Goal: Transaction & Acquisition: Purchase product/service

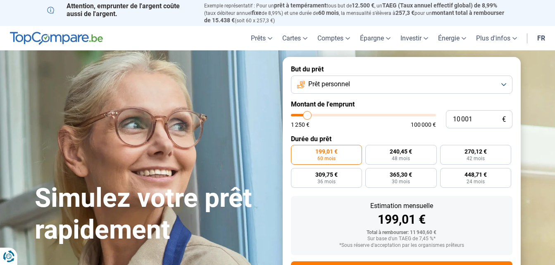
type input "28 750"
type input "28750"
click at [333, 114] on input "range" at bounding box center [363, 115] width 145 height 2
radio input "false"
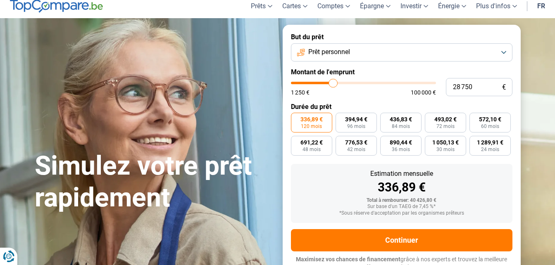
scroll to position [38, 0]
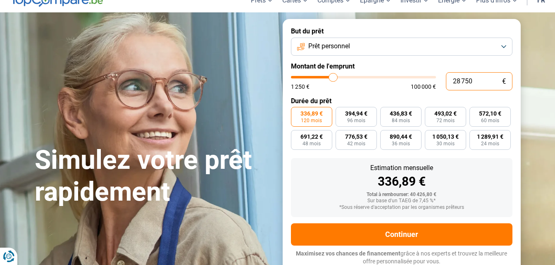
click at [481, 79] on input "28 750" at bounding box center [479, 81] width 67 height 18
type input "47 000"
type input "47000"
click at [358, 76] on input "range" at bounding box center [363, 77] width 145 height 2
type input "100 000"
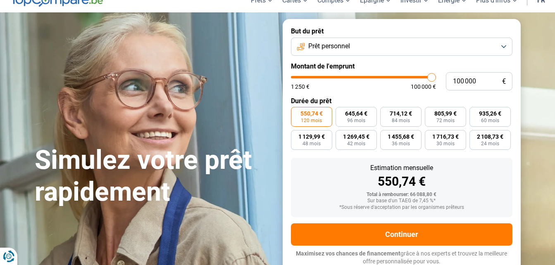
type input "100000"
click at [434, 76] on input "range" at bounding box center [363, 77] width 145 height 2
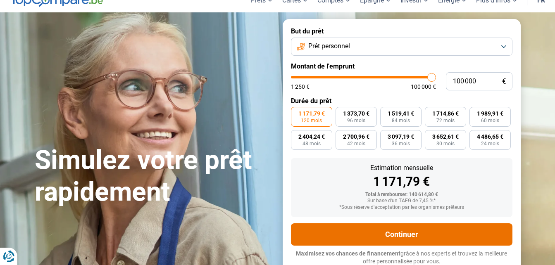
click at [399, 234] on button "Continuer" at bounding box center [401, 234] width 221 height 22
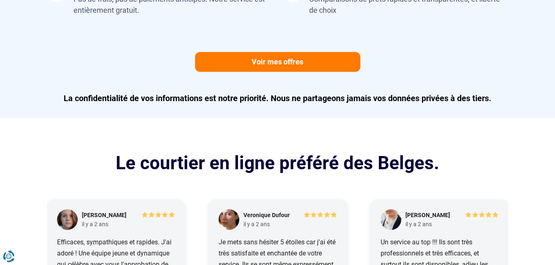
scroll to position [1009, 0]
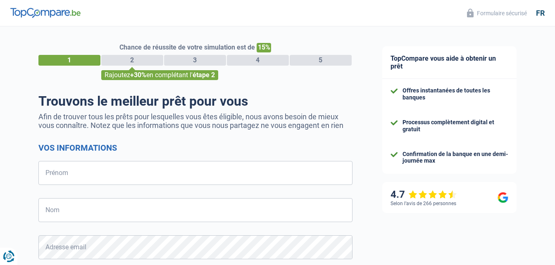
select select "32"
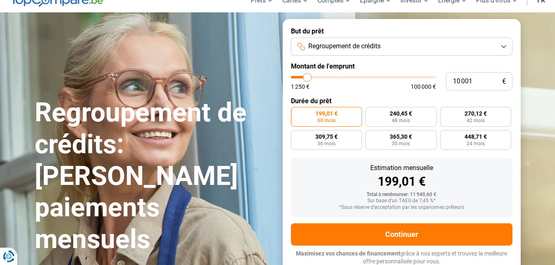
type input "56 500"
type input "56500"
click at [371, 76] on input "range" at bounding box center [363, 77] width 145 height 2
radio input "false"
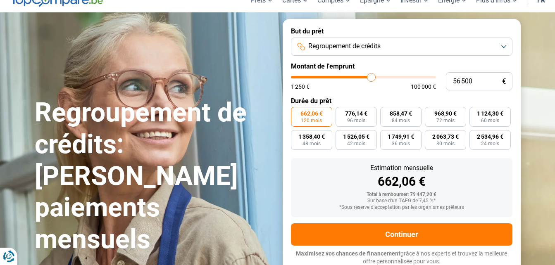
type input "68 500"
type input "68500"
click at [388, 76] on input "range" at bounding box center [363, 77] width 145 height 2
type input "77 500"
type input "77500"
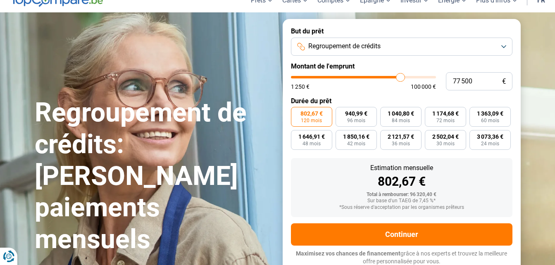
click at [400, 76] on input "range" at bounding box center [363, 77] width 145 height 2
type input "73 250"
type input "73250"
click at [394, 76] on input "range" at bounding box center [363, 77] width 145 height 2
click at [398, 112] on span "1 112,97 €" at bounding box center [400, 114] width 26 height 6
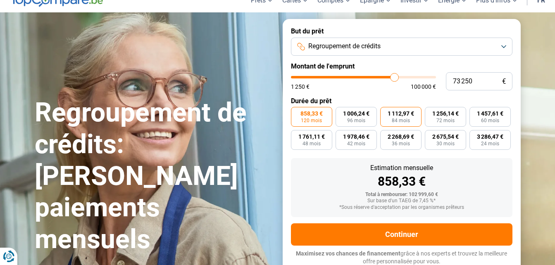
click at [385, 112] on input "1 112,97 € 84 mois" at bounding box center [382, 109] width 5 height 5
radio input "true"
type input "77 250"
type input "77250"
click at [400, 76] on input "range" at bounding box center [363, 77] width 145 height 2
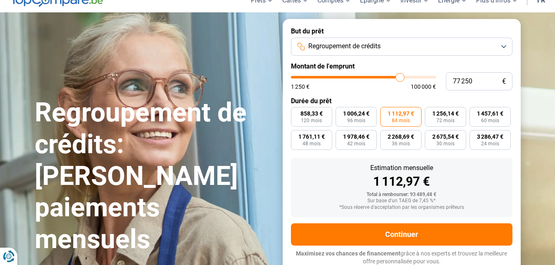
radio input "true"
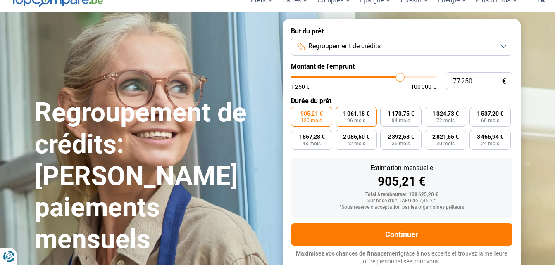
click at [351, 118] on span "96 mois" at bounding box center [356, 120] width 18 height 5
click at [341, 112] on input "1 061,18 € 96 mois" at bounding box center [337, 109] width 5 height 5
radio input "true"
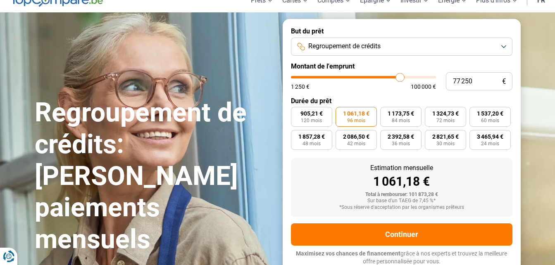
type input "72 250"
type input "72250"
click at [393, 76] on input "range" at bounding box center [363, 77] width 145 height 2
radio input "true"
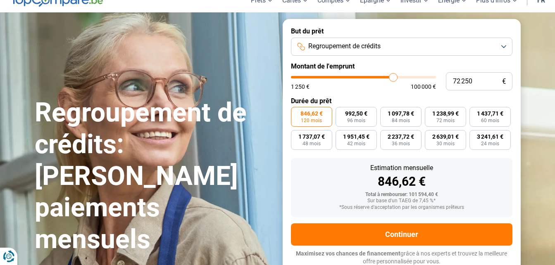
click at [394, 76] on input "range" at bounding box center [363, 77] width 145 height 2
type input "73 750"
type input "73750"
type input "74 000"
type input "74000"
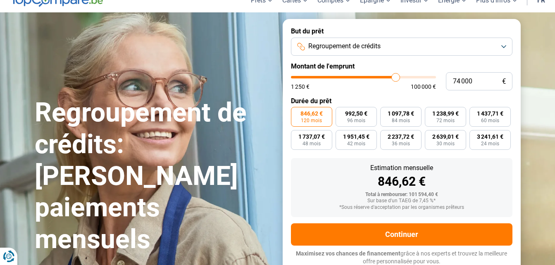
type input "74 750"
type input "74750"
type input "75 000"
type input "75000"
type input "75 250"
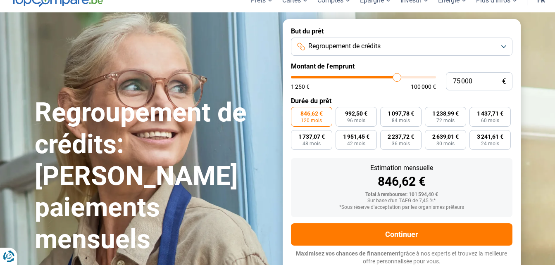
type input "75250"
type input "75 500"
type input "75500"
type input "75 750"
type input "75750"
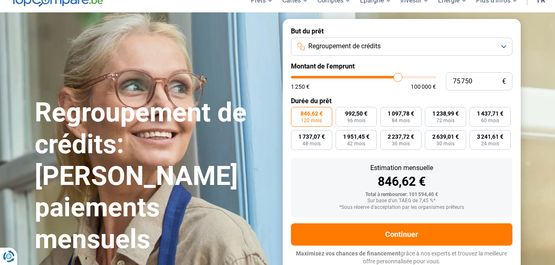
type input "76 250"
type input "76250"
type input "76 500"
type input "76500"
type input "76 750"
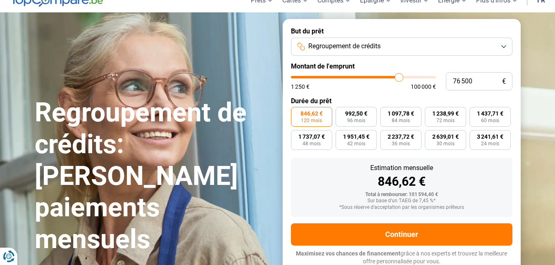
type input "76750"
type input "77 000"
type input "77000"
type input "77 250"
type input "77250"
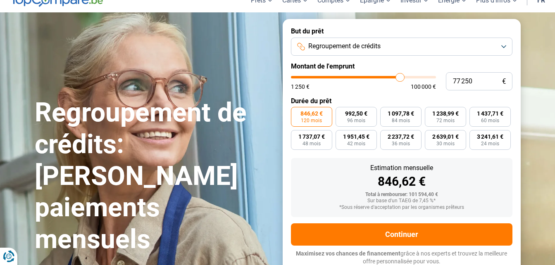
type input "77 750"
type input "77750"
type input "78 250"
type input "78250"
type input "78 500"
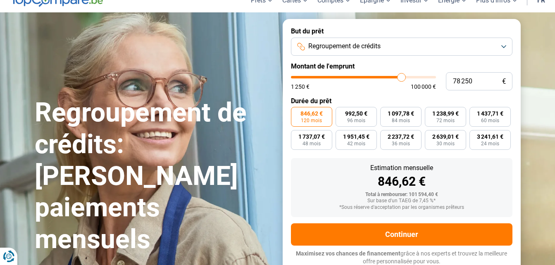
type input "78500"
type input "78 750"
drag, startPoint x: 394, startPoint y: 77, endPoint x: 402, endPoint y: 76, distance: 8.0
type input "78750"
click at [402, 76] on input "range" at bounding box center [363, 77] width 145 height 2
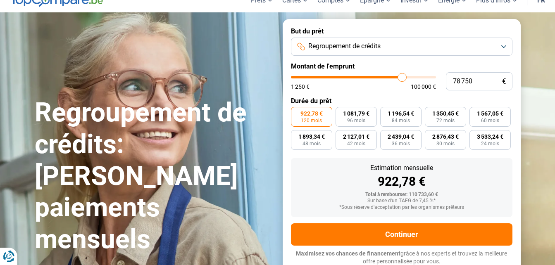
type input "79 500"
type input "79500"
type input "80 000"
type input "80000"
type input "80 250"
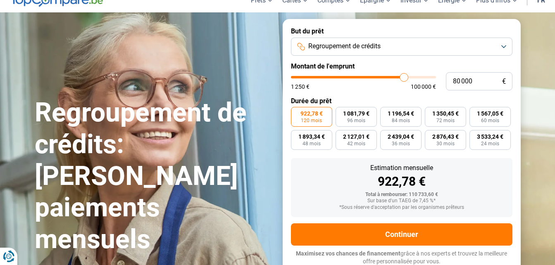
type input "80250"
type input "80 750"
type input "80750"
type input "81 250"
type input "81250"
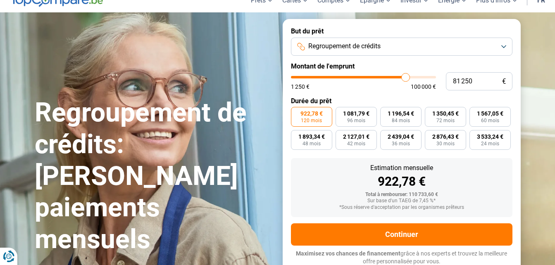
type input "81 750"
type input "81750"
type input "82 250"
type input "82250"
type input "82 500"
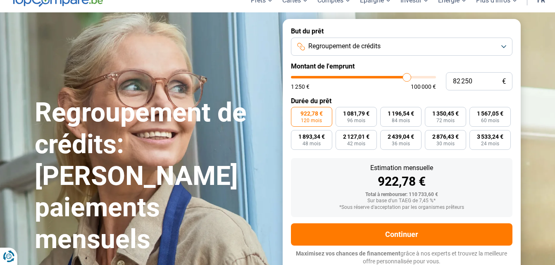
type input "82500"
type input "82 750"
type input "82750"
type input "83 000"
type input "83000"
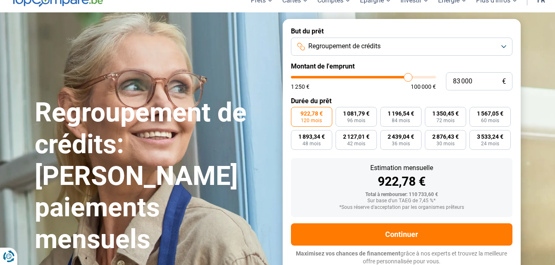
type input "82 750"
type input "82750"
type input "82 500"
type input "82500"
type input "82 250"
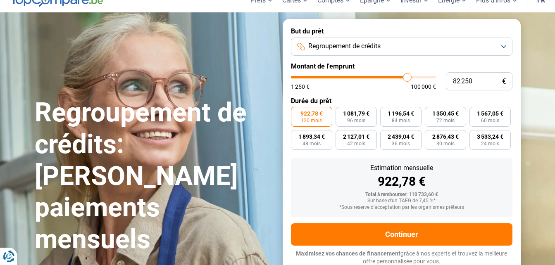
type input "82250"
type input "81 750"
type input "81750"
type input "81 500"
type input "81500"
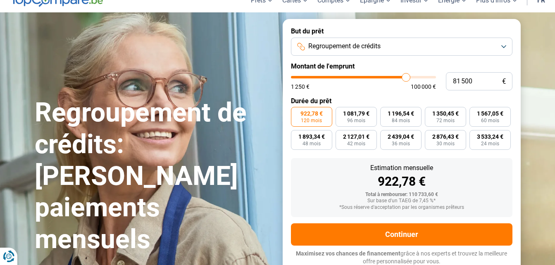
type input "81 250"
type input "81250"
type input "81 000"
type input "81000"
click at [405, 78] on input "range" at bounding box center [363, 77] width 145 height 2
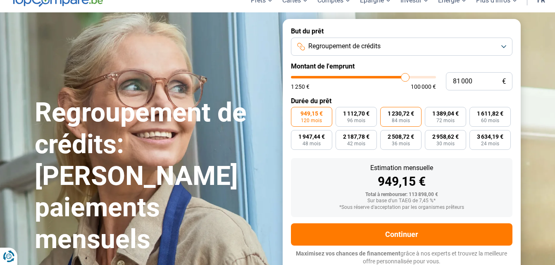
click at [401, 115] on span "1 230,72 €" at bounding box center [400, 114] width 26 height 6
click at [385, 112] on input "1 230,72 € 84 mois" at bounding box center [382, 109] width 5 height 5
radio input "true"
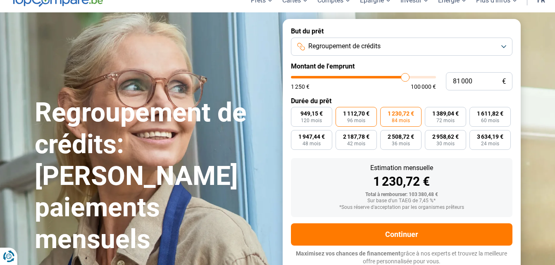
click at [354, 113] on span "1 112,70 €" at bounding box center [356, 114] width 26 height 6
click at [341, 112] on input "1 112,70 € 96 mois" at bounding box center [337, 109] width 5 height 5
radio input "true"
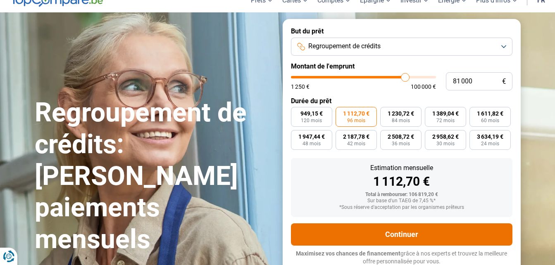
click at [395, 233] on button "Continuer" at bounding box center [401, 234] width 221 height 22
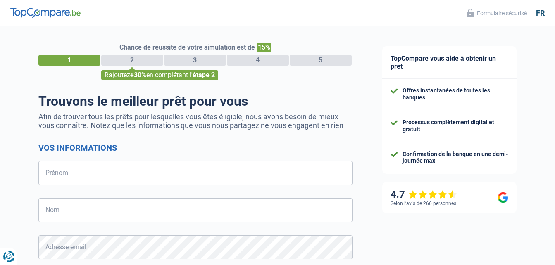
select select "32"
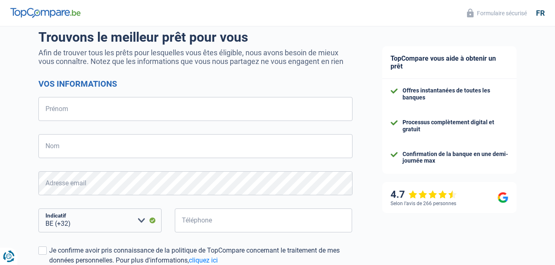
scroll to position [72, 0]
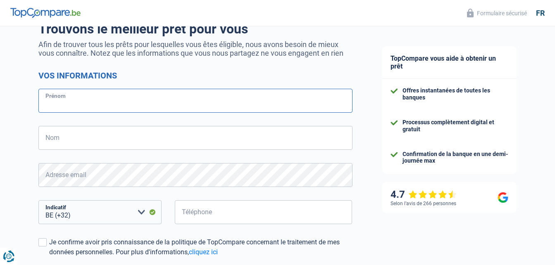
click at [93, 102] on input "Prénom" at bounding box center [195, 101] width 314 height 24
type input "Vincent"
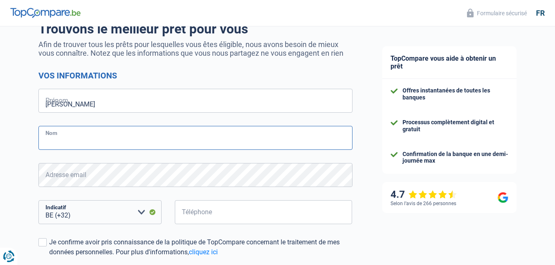
type input "kabuika kabuika"
type input "467063905"
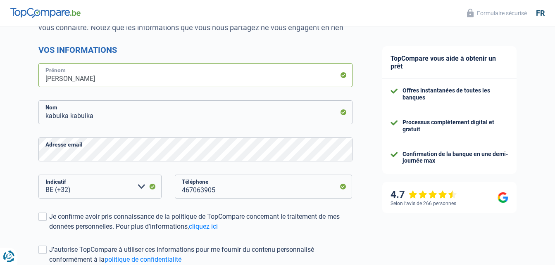
scroll to position [133, 0]
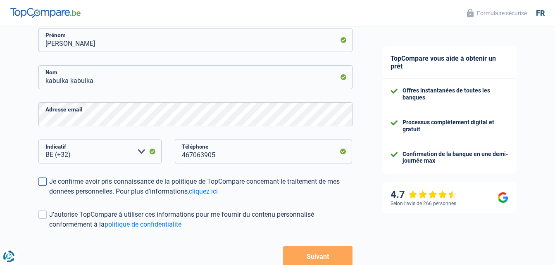
click at [43, 182] on span at bounding box center [42, 182] width 8 height 8
click at [49, 197] on input "Je confirme avoir pris connaissance de la politique de TopCompare concernant le…" at bounding box center [49, 197] width 0 height 0
click at [43, 213] on span at bounding box center [42, 215] width 8 height 8
click at [49, 230] on input "J'autorise TopCompare à utiliser ces informations pour me fournir du contenu pe…" at bounding box center [49, 230] width 0 height 0
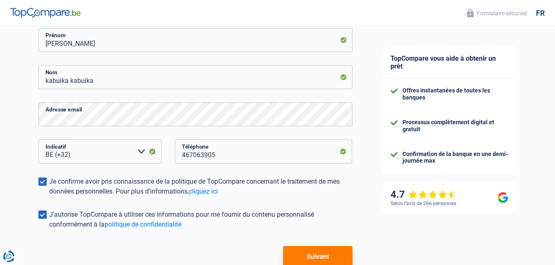
click at [302, 256] on button "Suivant" at bounding box center [317, 256] width 69 height 21
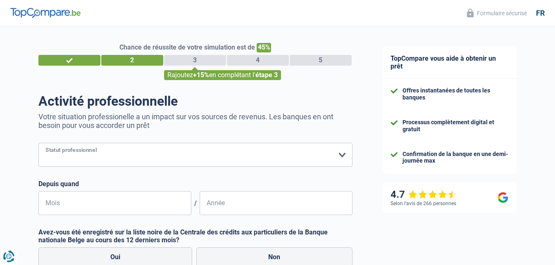
click at [344, 157] on select "Ouvrier Employé privé Employé public Invalide Indépendant Pensionné Chômeur Mut…" at bounding box center [195, 155] width 314 height 24
select select "publicEmployee"
click at [38, 144] on select "Ouvrier Employé privé Employé public Invalide Indépendant Pensionné Chômeur Mut…" at bounding box center [195, 155] width 314 height 24
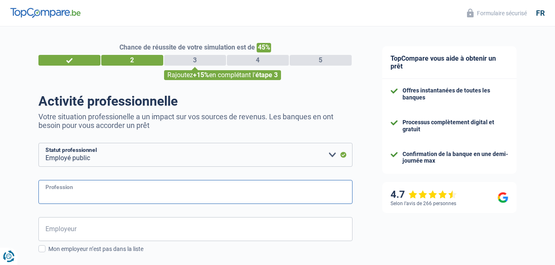
click at [323, 190] on input "Profession" at bounding box center [195, 192] width 314 height 24
type input "ENSEIGNANT"
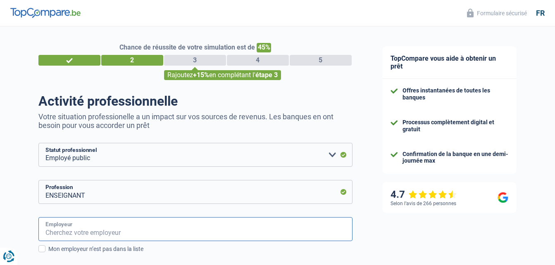
click at [146, 233] on input "Employeur" at bounding box center [195, 229] width 314 height 24
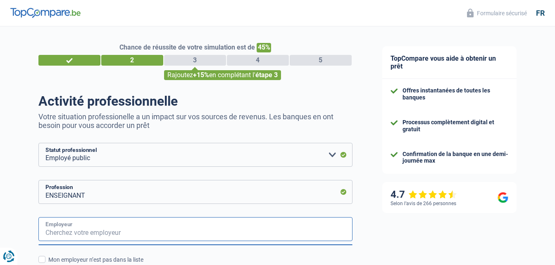
type input "G"
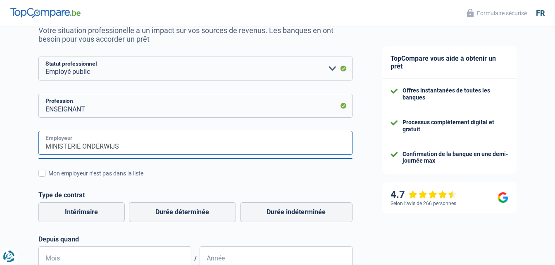
scroll to position [88, 0]
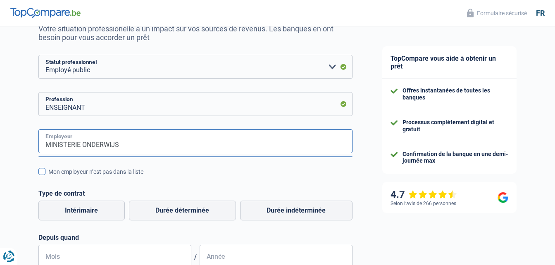
type input "MINISTERIE ONDERWIJS"
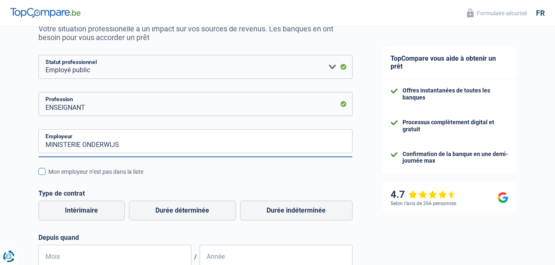
click at [43, 172] on span at bounding box center [41, 171] width 7 height 7
click at [48, 176] on input "Mon employeur n’est pas dans la liste" at bounding box center [48, 176] width 0 height 0
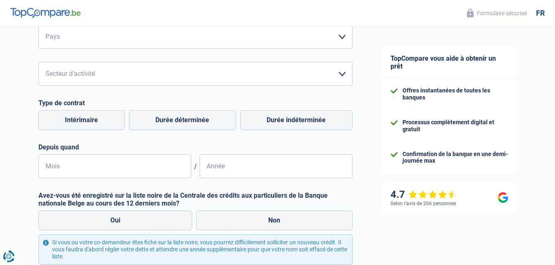
scroll to position [310, 0]
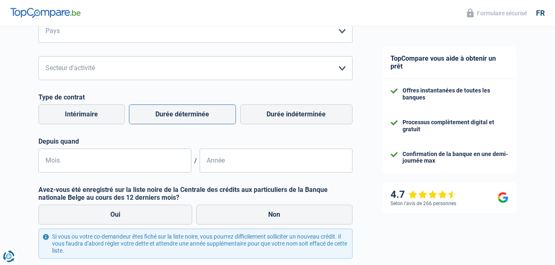
click at [203, 122] on label "Durée déterminée" at bounding box center [182, 115] width 107 height 20
click at [203, 122] on input "Durée déterminée" at bounding box center [182, 115] width 107 height 20
radio input "true"
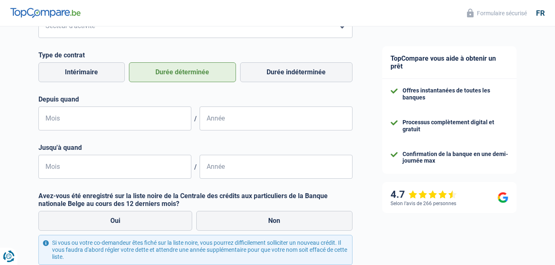
scroll to position [343, 0]
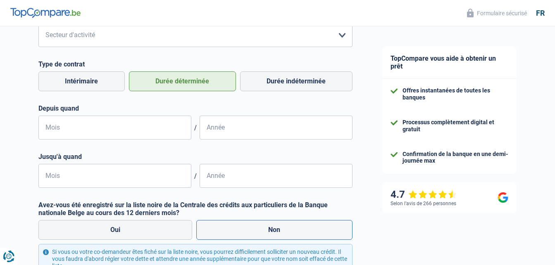
click at [269, 230] on label "Non" at bounding box center [274, 230] width 156 height 20
click at [269, 230] on input "Non" at bounding box center [274, 230] width 156 height 20
radio input "true"
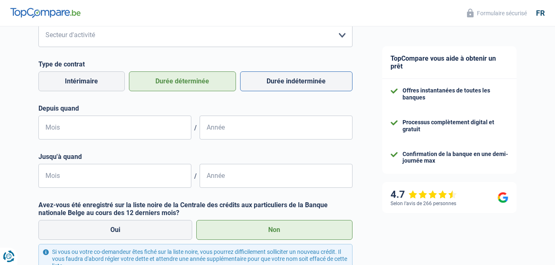
click at [295, 85] on label "Durée indéterminée" at bounding box center [296, 81] width 112 height 20
click at [295, 85] on input "Durée indéterminée" at bounding box center [296, 81] width 112 height 20
radio input "true"
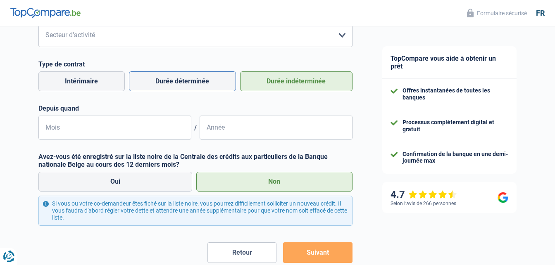
click at [194, 86] on label "Durée déterminée" at bounding box center [182, 81] width 107 height 20
click at [194, 86] on input "Durée déterminée" at bounding box center [182, 81] width 107 height 20
radio input "true"
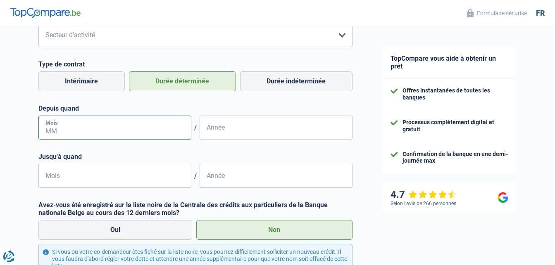
click at [77, 134] on input "Mois" at bounding box center [114, 128] width 153 height 24
type input "09"
type input "2025"
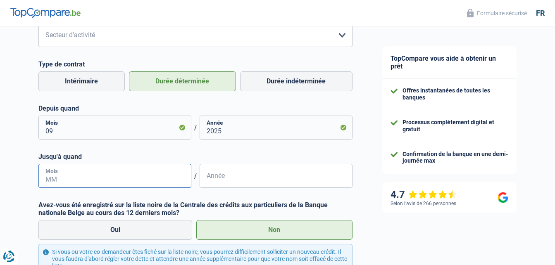
click at [56, 184] on input "Mois" at bounding box center [114, 176] width 153 height 24
type input "07"
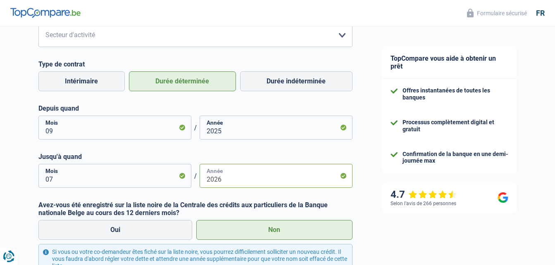
type input "2026"
click at [342, 38] on select "Agriculture/Pêche Industrie Horeca Courier/Fitness/Taxi Construction Banques/As…" at bounding box center [195, 35] width 314 height 24
select select "stateUniversityEu"
click at [38, 24] on select "Agriculture/Pêche Industrie Horeca Courier/Fitness/Taxi Construction Banques/As…" at bounding box center [195, 35] width 314 height 24
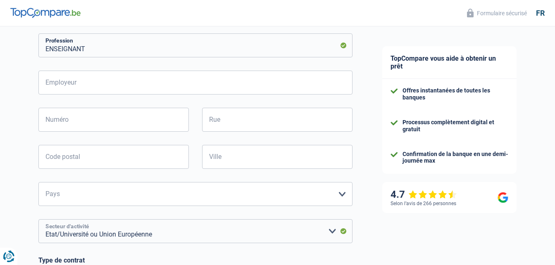
scroll to position [142, 0]
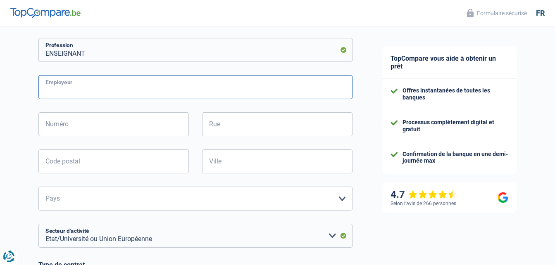
click at [97, 88] on input "Employeur" at bounding box center [195, 87] width 314 height 24
type input "MINISTERE FLAMAND DE L ENSEIGNEMENT"
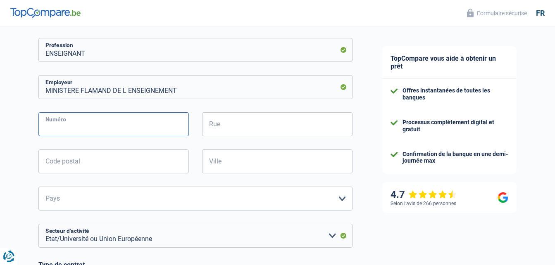
click at [85, 126] on input "Numéro" at bounding box center [113, 124] width 150 height 24
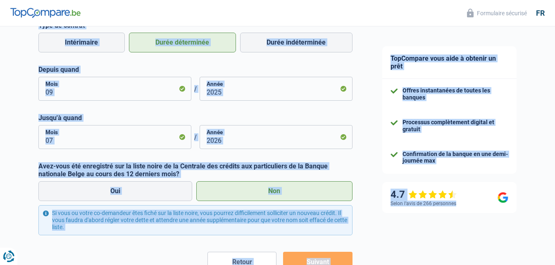
scroll to position [438, 0]
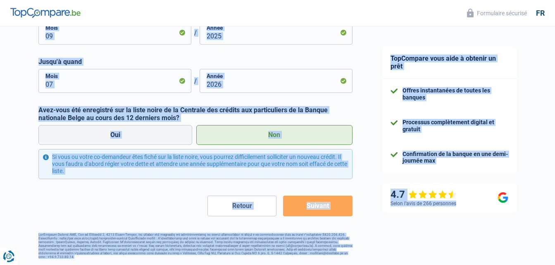
click at [127, 215] on div "Retour Suivant" at bounding box center [195, 206] width 314 height 21
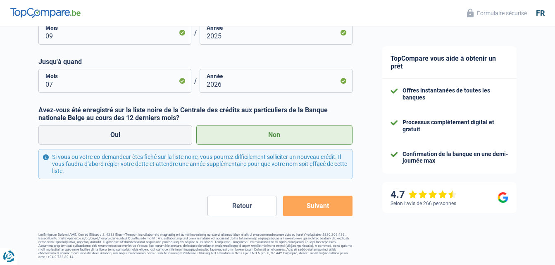
click at [317, 211] on button "Suivant" at bounding box center [317, 206] width 69 height 21
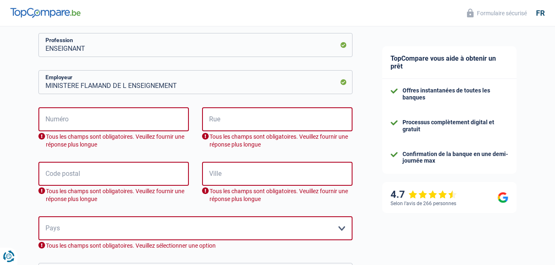
scroll to position [144, 0]
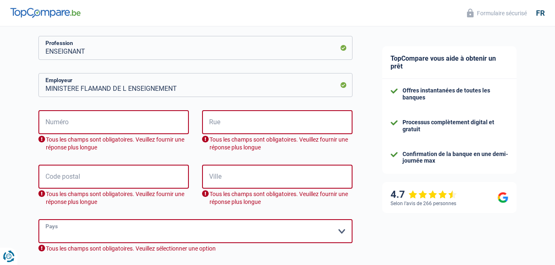
click at [341, 229] on select "Belgique France Allemagne Italie Luxembourg Pays-Bas Espagne Suisse Veuillez sé…" at bounding box center [195, 231] width 314 height 24
select select "BE"
click at [38, 220] on select "Belgique France Allemagne Italie Luxembourg Pays-Bas Espagne Suisse Veuillez sé…" at bounding box center [195, 231] width 314 height 24
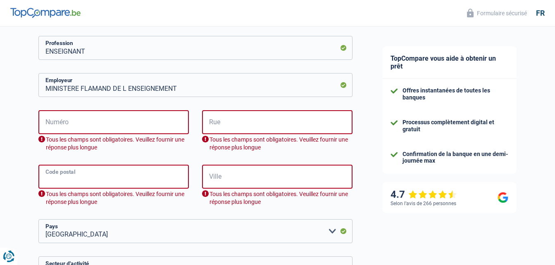
click at [78, 178] on input "Code postal" at bounding box center [113, 177] width 150 height 24
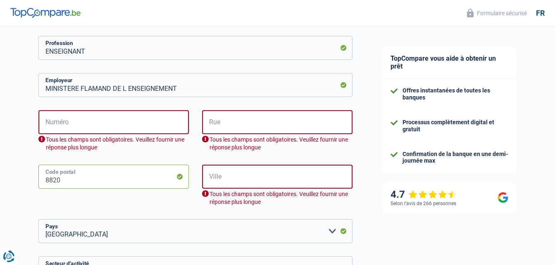
type input "8820"
click at [257, 182] on input "Ville" at bounding box center [277, 177] width 150 height 24
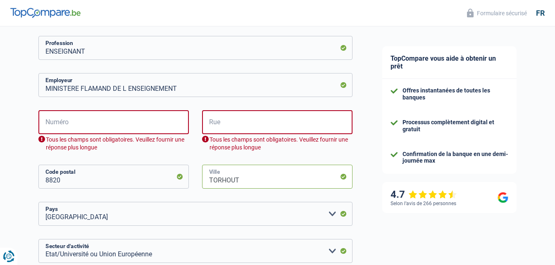
type input "TORHOUT"
click at [227, 126] on input "Rue" at bounding box center [277, 122] width 150 height 24
type input "Hugo Verriestlaan 30"
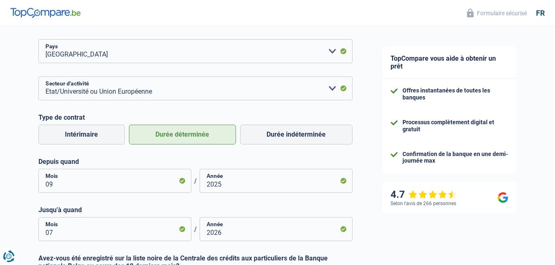
scroll to position [438, 0]
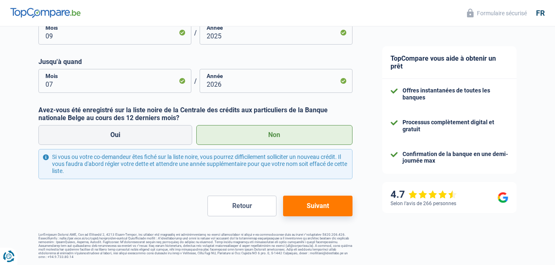
click at [328, 211] on button "Suivant" at bounding box center [317, 206] width 69 height 21
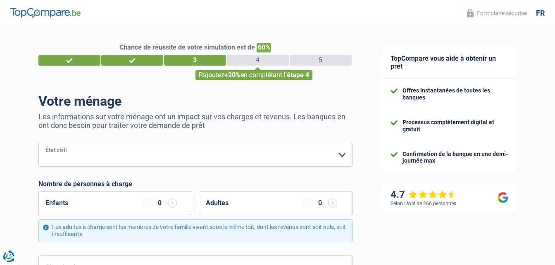
click at [342, 152] on select "Célibataire Marié(e) Cohabitant(e) légal(e) Divorcé(e) Veuf(ve) Séparé (de fait…" at bounding box center [195, 155] width 314 height 24
select select "single"
click at [38, 144] on select "Célibataire Marié(e) Cohabitant(e) légal(e) Divorcé(e) Veuf(ve) Séparé (de fait…" at bounding box center [195, 155] width 314 height 24
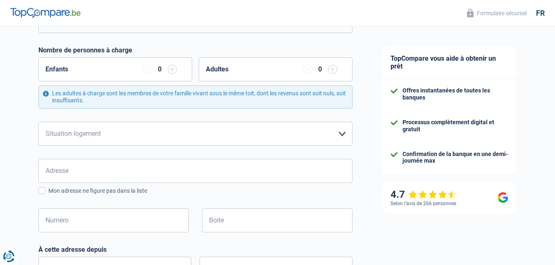
scroll to position [123, 0]
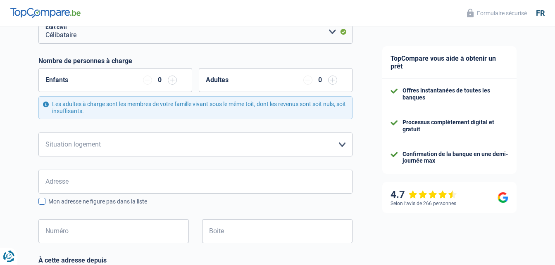
click at [43, 201] on span at bounding box center [41, 201] width 7 height 7
click at [48, 206] on input "Mon adresse ne figure pas dans la liste" at bounding box center [48, 206] width 0 height 0
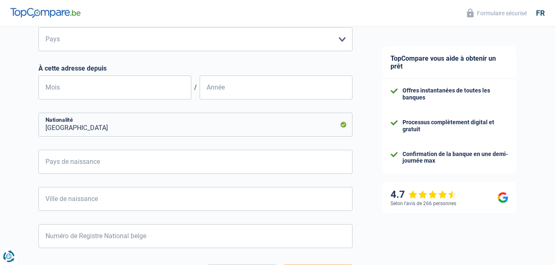
scroll to position [349, 0]
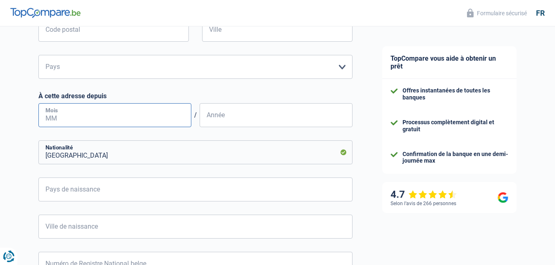
click at [79, 116] on input "Mois" at bounding box center [114, 115] width 153 height 24
type input "01"
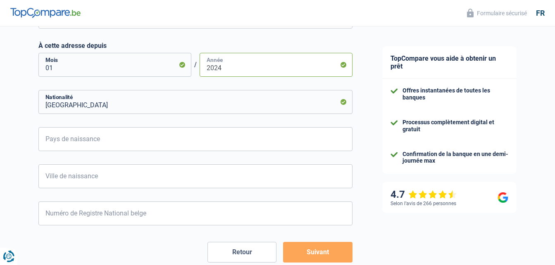
scroll to position [442, 0]
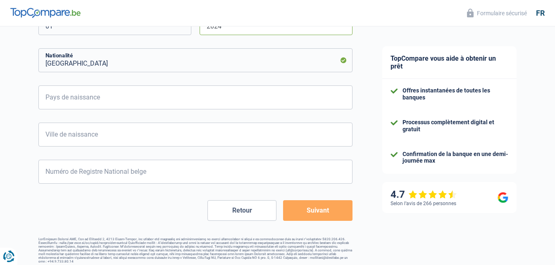
type input "2024"
click at [309, 213] on button "Suivant" at bounding box center [317, 210] width 69 height 21
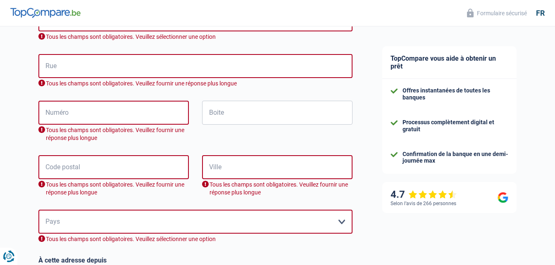
scroll to position [228, 0]
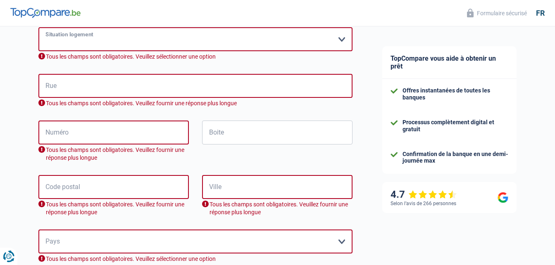
click at [341, 42] on select "Locataire Propriétaire avec prêt hypothécaire Propriétaire sans prêt hypothécai…" at bounding box center [195, 39] width 314 height 24
select select "ownerWithMortgage"
click at [38, 28] on select "Locataire Propriétaire avec prêt hypothécaire Propriétaire sans prêt hypothécai…" at bounding box center [195, 39] width 314 height 24
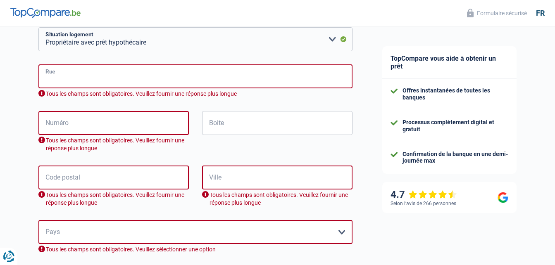
click at [120, 77] on input "Rue" at bounding box center [195, 76] width 314 height 24
type input "Hugo Verriestlaan 30"
type input "8820"
type input "Torhout"
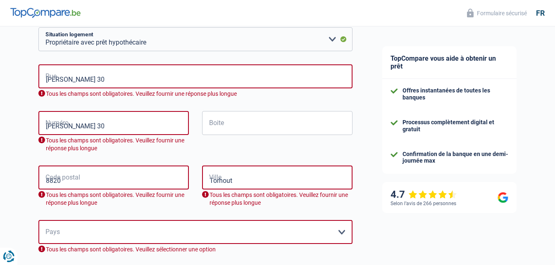
type input "Torhout"
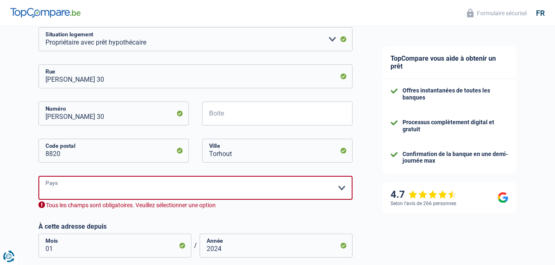
click at [108, 185] on select "Belgique Luxembourg Veuillez sélectionner une option" at bounding box center [195, 188] width 314 height 24
select select "BE"
click at [38, 176] on select "Belgique Luxembourg Veuillez sélectionner une option" at bounding box center [195, 188] width 314 height 24
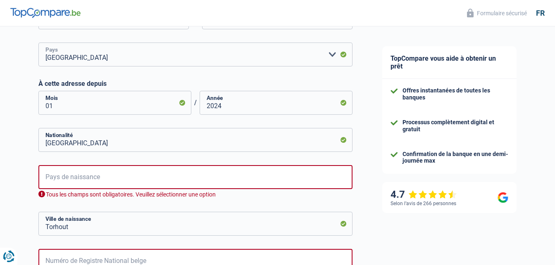
scroll to position [400, 0]
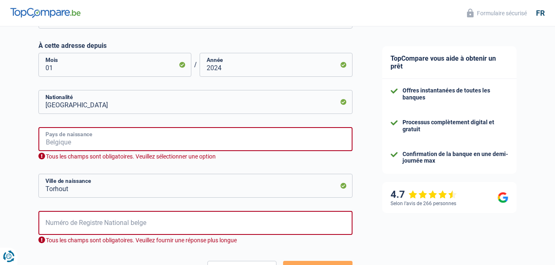
click at [119, 140] on input "Pays de naissance" at bounding box center [195, 139] width 314 height 24
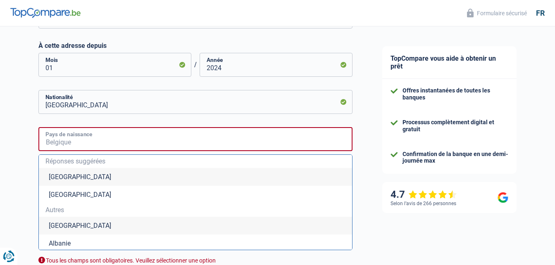
type input "C"
click at [123, 226] on li "République démocratique du Congo" at bounding box center [195, 226] width 313 height 18
type input "République démocratique du Congo"
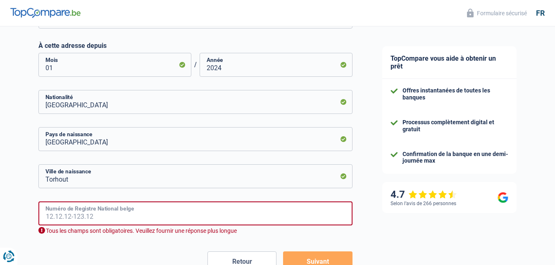
click at [119, 216] on input "Numéro de Registre National belge" at bounding box center [195, 214] width 314 height 24
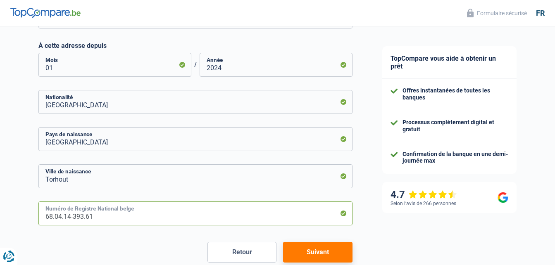
type input "68.04.14-393.61"
click at [313, 255] on button "Suivant" at bounding box center [317, 252] width 69 height 21
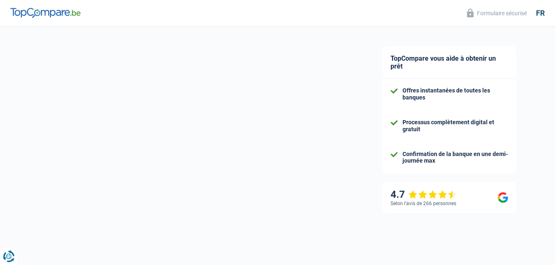
scroll to position [392, 0]
select select "netSalary"
select select "mealVouchers"
select select "mortgage"
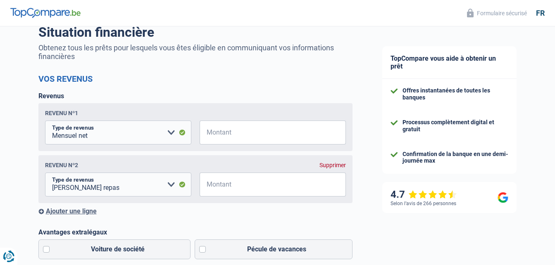
scroll to position [148, 0]
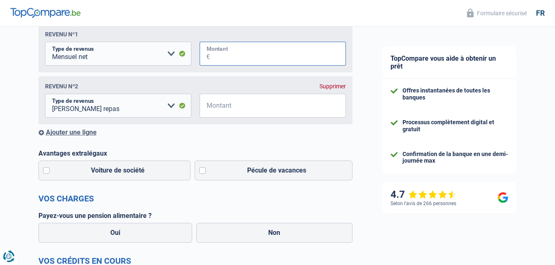
click at [227, 53] on input "Montant" at bounding box center [278, 54] width 136 height 24
type input "1.900"
click at [220, 110] on input "Montant" at bounding box center [278, 106] width 136 height 24
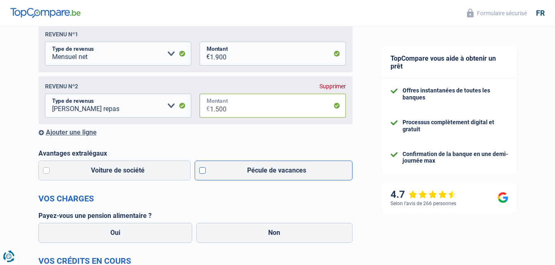
type input "1.500"
click at [202, 171] on label "Pécule de vacances" at bounding box center [274, 171] width 158 height 20
click at [202, 171] on input "Pécule de vacances" at bounding box center [274, 171] width 158 height 20
checkbox input "true"
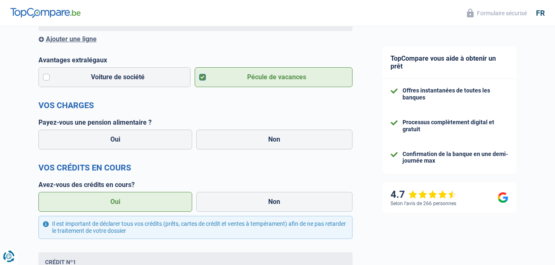
scroll to position [257, 0]
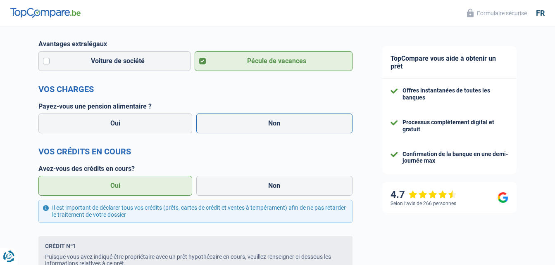
click at [280, 124] on label "Non" at bounding box center [274, 124] width 156 height 20
click at [280, 124] on input "Non" at bounding box center [274, 124] width 156 height 20
radio input "true"
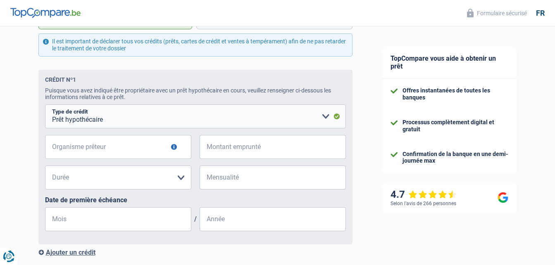
scroll to position [440, 0]
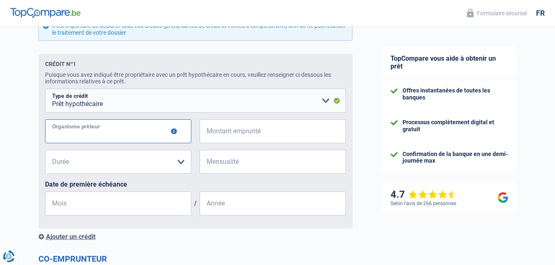
click at [88, 136] on input "Organisme prêteur" at bounding box center [118, 131] width 146 height 24
type input "BNP PARIBAS FORTIS"
click at [226, 138] on input "Montant emprunté" at bounding box center [278, 131] width 136 height 24
type input "79.000"
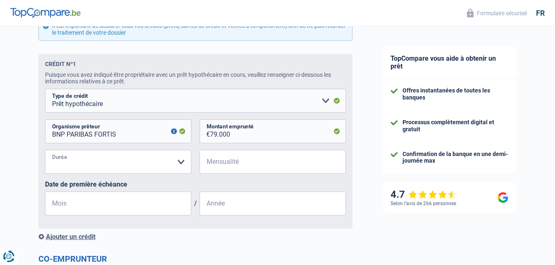
click at [137, 163] on select "120 mois 180 mois 240 mois 300 mois 360 mois 420 mois Veuillez sélectionner une…" at bounding box center [118, 162] width 146 height 24
select select "240"
click at [45, 152] on select "120 mois 180 mois 240 mois 300 mois 360 mois 420 mois Veuillez sélectionner une…" at bounding box center [118, 162] width 146 height 24
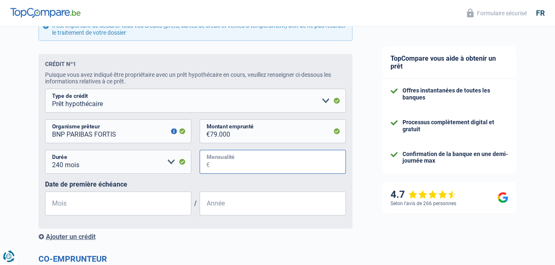
click at [224, 167] on input "Mensualité" at bounding box center [278, 162] width 136 height 24
type input "329"
click at [104, 209] on input "Mois" at bounding box center [118, 204] width 146 height 24
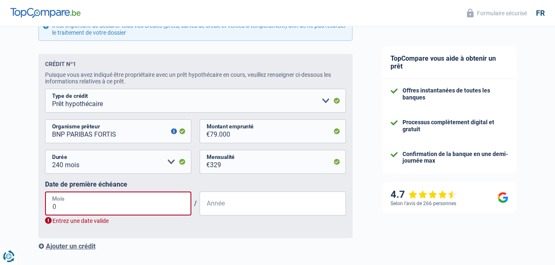
type input "02"
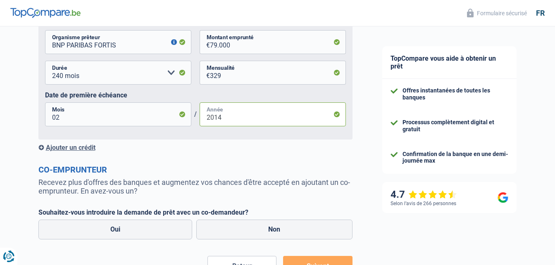
scroll to position [530, 0]
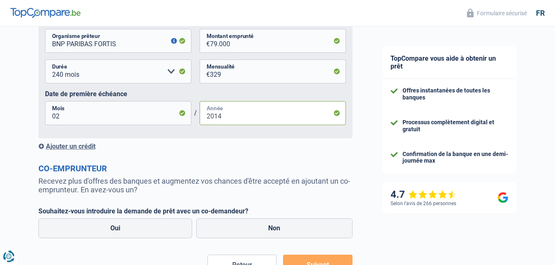
type input "2014"
click at [60, 147] on div "Ajouter un crédit" at bounding box center [195, 147] width 314 height 8
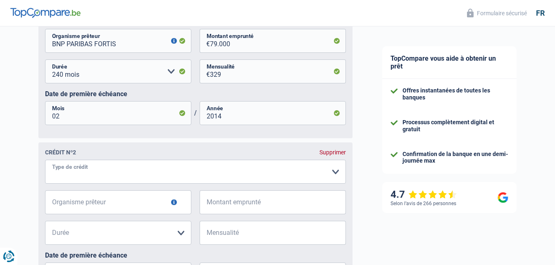
click at [65, 174] on select "Carte ou ouverture de crédit Prêt hypothécaire Vente à tempérament Prêt à tempé…" at bounding box center [195, 172] width 301 height 24
select select "personalLoan"
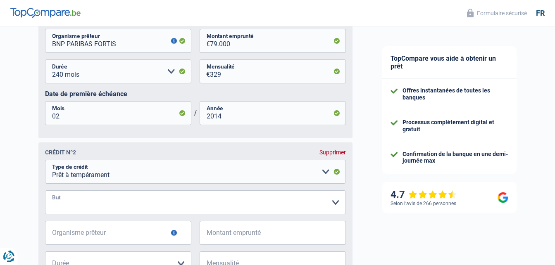
click at [66, 207] on select "Confort maison: meubles, textile, peinture, électroménager, outillage non-profe…" at bounding box center [195, 202] width 301 height 24
select select "loanRepayment"
click at [45, 193] on select "Confort maison: meubles, textile, peinture, électroménager, outillage non-profe…" at bounding box center [195, 202] width 301 height 24
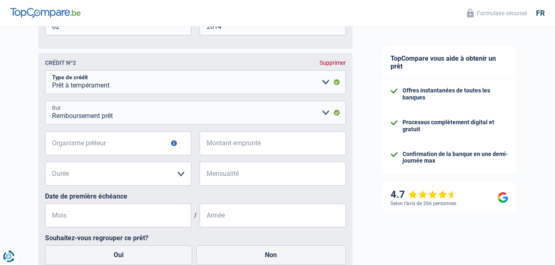
scroll to position [625, 0]
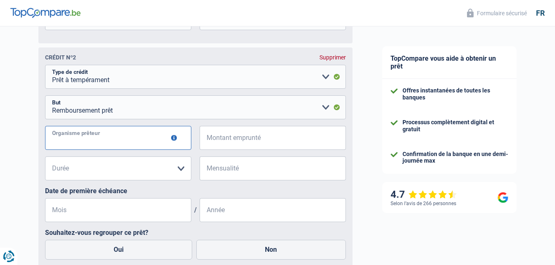
click at [91, 141] on input "Organisme prêteur" at bounding box center [118, 138] width 146 height 24
type input "MOZZENO"
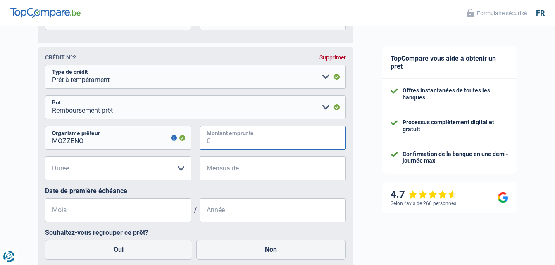
click at [228, 145] on input "Montant emprunté" at bounding box center [278, 138] width 136 height 24
type input "55.000"
click at [182, 171] on select "12 mois 18 mois 24 mois 30 mois 36 mois 42 mois 48 mois 60 mois 72 mois 84 mois…" at bounding box center [118, 169] width 146 height 24
select select "120"
click at [45, 159] on select "12 mois 18 mois 24 mois 30 mois 36 mois 42 mois 48 mois 60 mois 72 mois 84 mois…" at bounding box center [118, 169] width 146 height 24
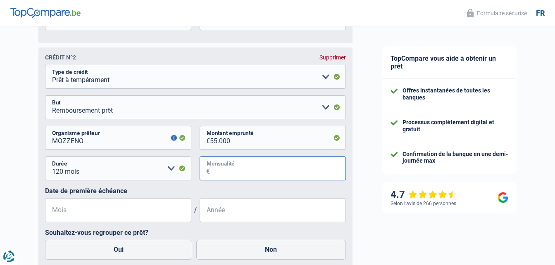
click at [216, 174] on input "Mensualité" at bounding box center [278, 169] width 136 height 24
type input "967"
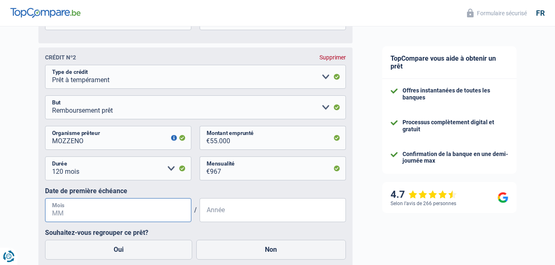
click at [89, 220] on input "Mois" at bounding box center [118, 210] width 146 height 24
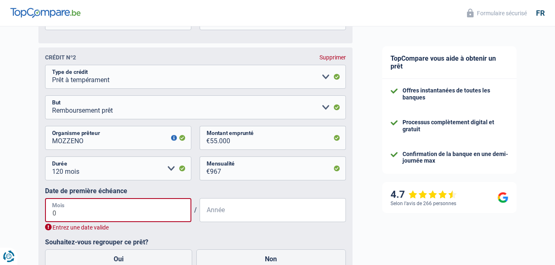
type input "07"
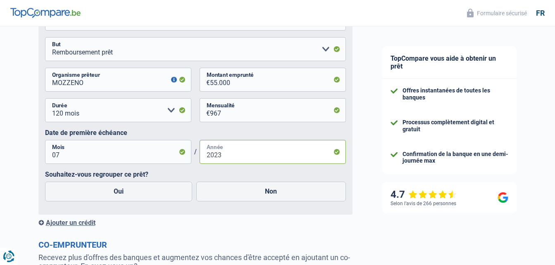
scroll to position [691, 0]
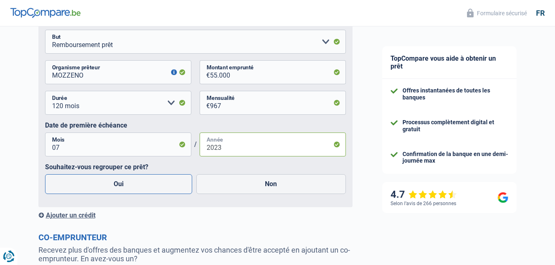
type input "2023"
click at [125, 190] on label "Oui" at bounding box center [118, 184] width 147 height 20
click at [125, 190] on input "Oui" at bounding box center [118, 184] width 147 height 20
radio input "true"
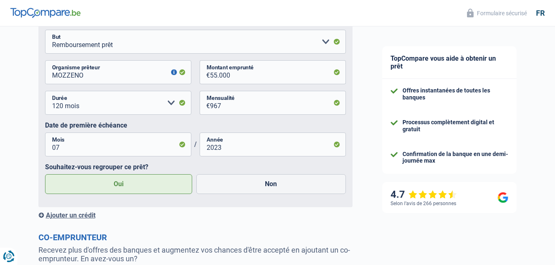
click at [76, 218] on div "Ajouter un crédit" at bounding box center [195, 215] width 314 height 8
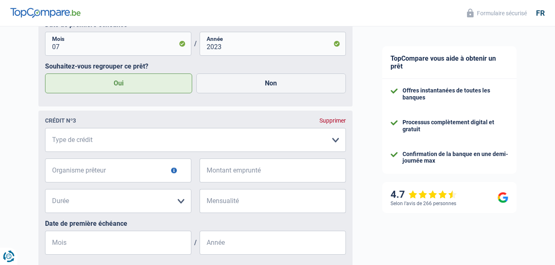
scroll to position [814, 0]
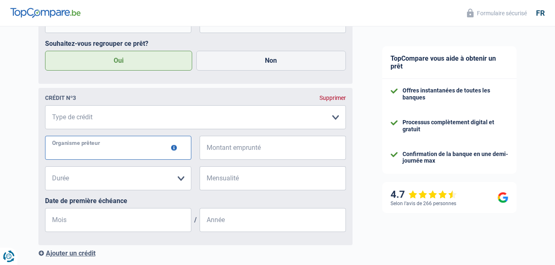
click at [93, 155] on input "Organisme prêteur" at bounding box center [118, 148] width 146 height 24
type input "ALFA CREDIT"
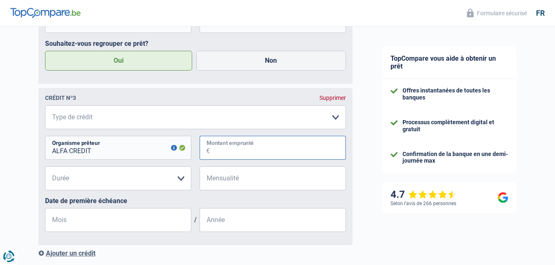
click at [235, 152] on input "Montant emprunté" at bounding box center [278, 148] width 136 height 24
type input "5.000"
click at [180, 183] on select "12 mois 18 mois 24 mois 30 mois 36 mois Veuillez sélectionner une option" at bounding box center [118, 178] width 146 height 24
click at [182, 183] on select "12 mois 18 mois 24 mois 30 mois 36 mois Veuillez sélectionner une option" at bounding box center [118, 178] width 146 height 24
select select "36"
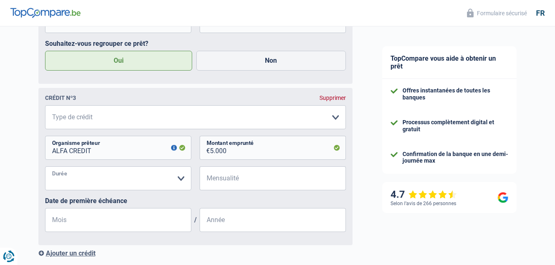
click at [45, 170] on select "12 mois 18 mois 24 mois 30 mois 36 mois Veuillez sélectionner une option" at bounding box center [118, 178] width 146 height 24
click at [216, 183] on input "Mensualité" at bounding box center [278, 178] width 136 height 24
type input "188"
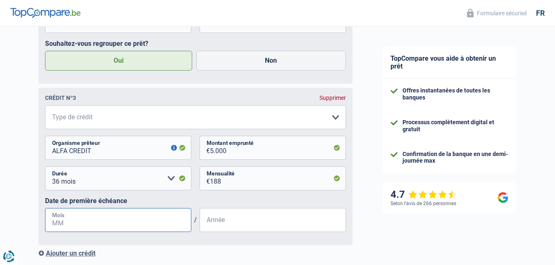
click at [74, 226] on input "Mois" at bounding box center [118, 220] width 146 height 24
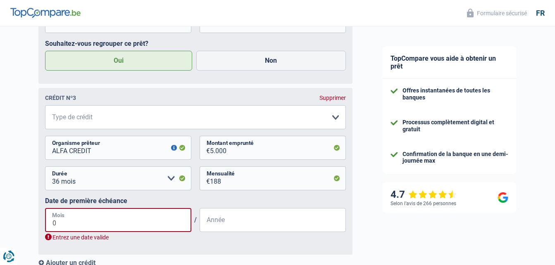
type input "04"
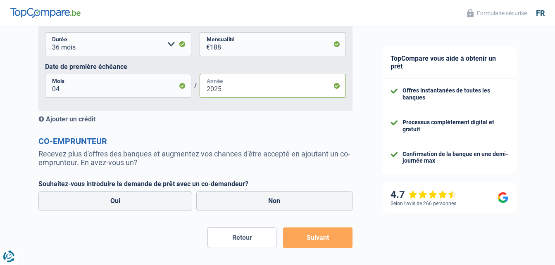
scroll to position [957, 0]
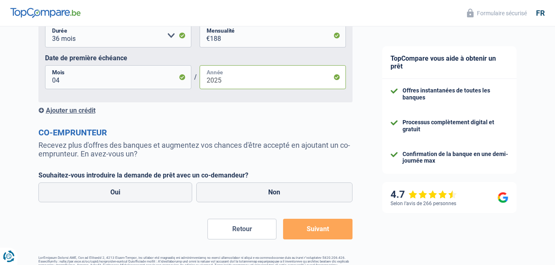
type input "2025"
click at [73, 113] on div "Ajouter un crédit" at bounding box center [195, 111] width 314 height 8
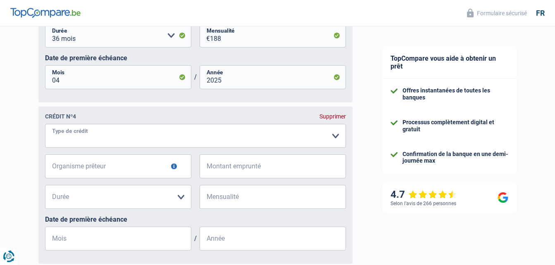
click at [336, 140] on select "Carte ou ouverture de crédit Prêt hypothécaire Vente à tempérament Prêt à tempé…" at bounding box center [195, 136] width 301 height 24
select select "cardOrCredit"
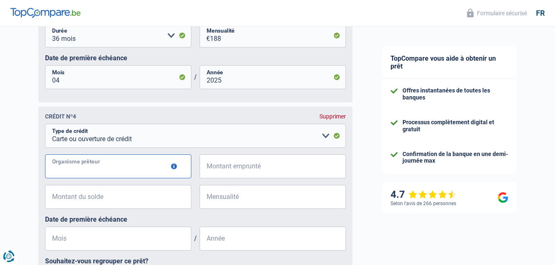
click at [86, 172] on input "Organisme prêteur" at bounding box center [118, 166] width 146 height 24
type input "BUY"
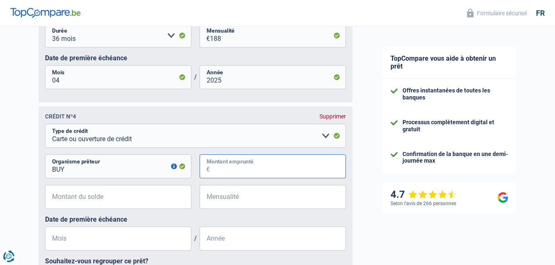
click at [229, 173] on input "Montant emprunté" at bounding box center [278, 166] width 136 height 24
type input "1.250"
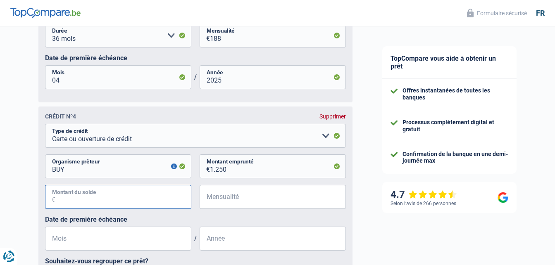
click at [104, 203] on input "Montant du solde" at bounding box center [123, 197] width 136 height 24
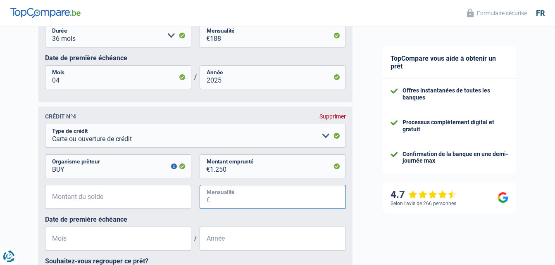
click at [219, 207] on input "Mensualité" at bounding box center [278, 197] width 136 height 24
type input "56"
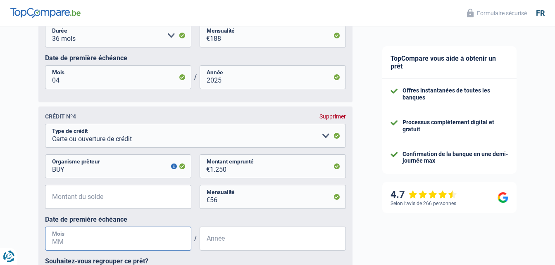
click at [105, 245] on input "Mois" at bounding box center [118, 239] width 146 height 24
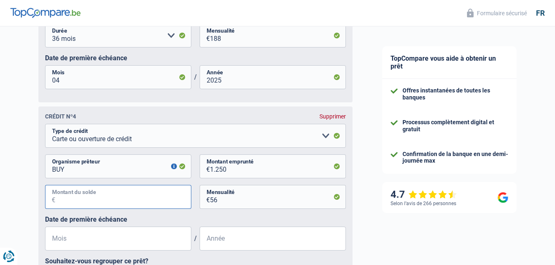
click at [82, 204] on input "Montant du solde" at bounding box center [123, 197] width 136 height 24
type input "992"
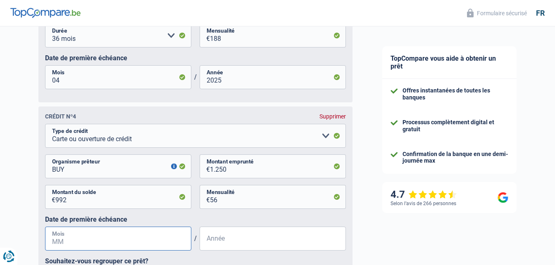
click at [67, 251] on input "Mois" at bounding box center [118, 239] width 146 height 24
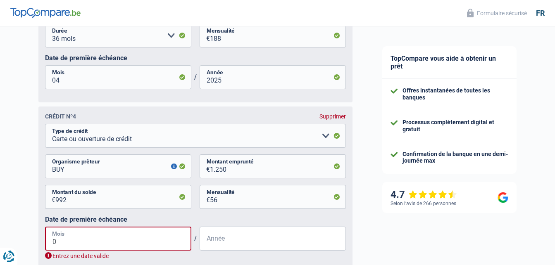
type input "03"
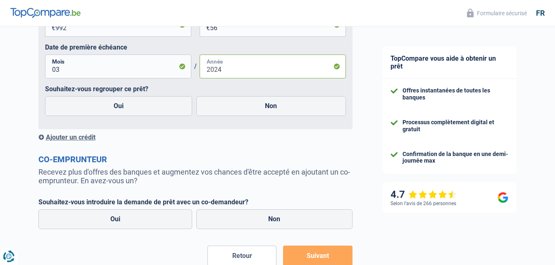
scroll to position [1142, 0]
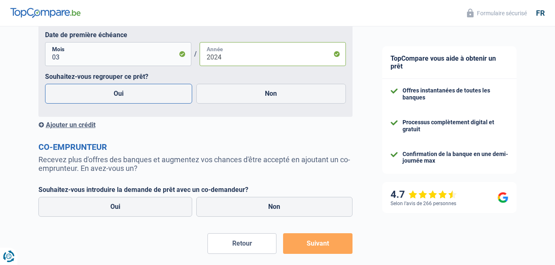
type input "2024"
click at [123, 101] on label "Oui" at bounding box center [118, 94] width 147 height 20
click at [123, 101] on input "Oui" at bounding box center [118, 94] width 147 height 20
radio input "true"
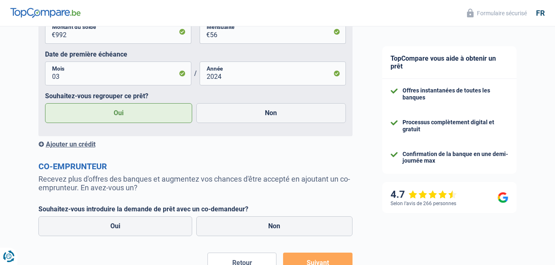
scroll to position [1112, 0]
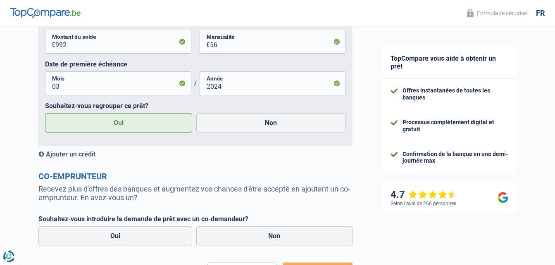
click at [74, 158] on div "Ajouter un crédit" at bounding box center [195, 154] width 314 height 8
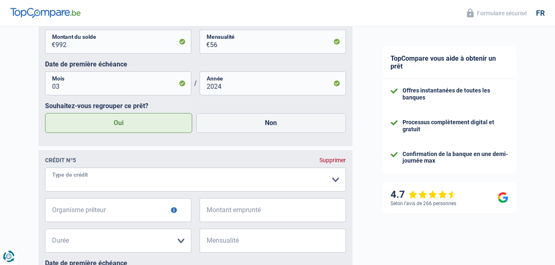
click at [334, 187] on select "Carte ou ouverture de crédit Prêt hypothécaire Vente à tempérament Prêt à tempé…" at bounding box center [195, 180] width 301 height 24
select select "personalLoan"
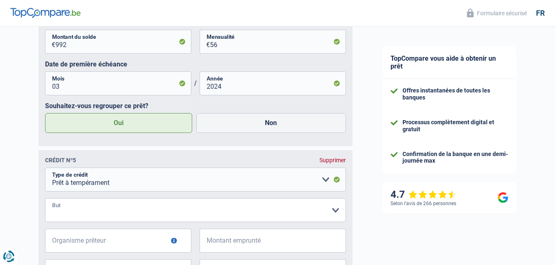
click at [335, 213] on select "Confort maison: meubles, textile, peinture, électroménager, outillage non-profe…" at bounding box center [195, 210] width 301 height 24
select select "miscellaneousCosts"
click at [45, 202] on select "Confort maison: meubles, textile, peinture, électroménager, outillage non-profe…" at bounding box center [195, 210] width 301 height 24
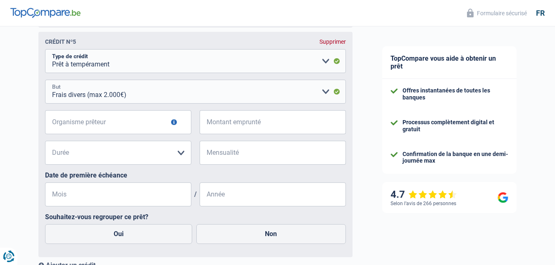
scroll to position [1242, 0]
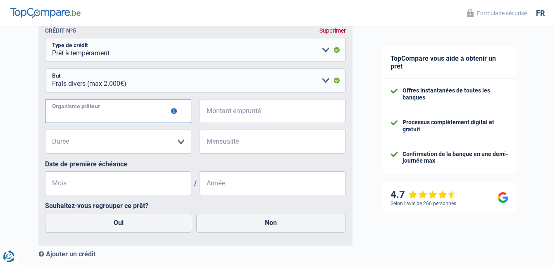
click at [74, 111] on input "Organisme prêteur" at bounding box center [118, 111] width 146 height 24
type input "MOZZENO"
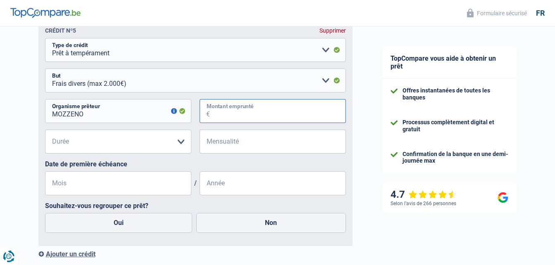
click at [230, 117] on input "Montant emprunté" at bounding box center [278, 111] width 136 height 24
type input "2.000"
click at [181, 148] on select "12 mois 18 mois 24 mois Veuillez sélectionner une option" at bounding box center [118, 142] width 146 height 24
select select "24"
click at [45, 134] on select "12 mois 18 mois 24 mois Veuillez sélectionner une option" at bounding box center [118, 142] width 146 height 24
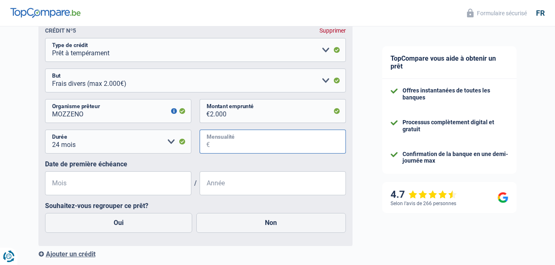
click at [230, 147] on input "Mensualité" at bounding box center [278, 142] width 136 height 24
type input "104"
click at [81, 192] on input "Mois" at bounding box center [118, 183] width 146 height 24
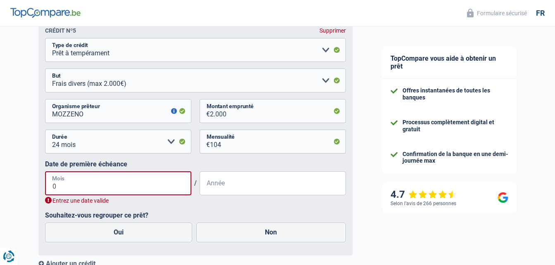
type input "08"
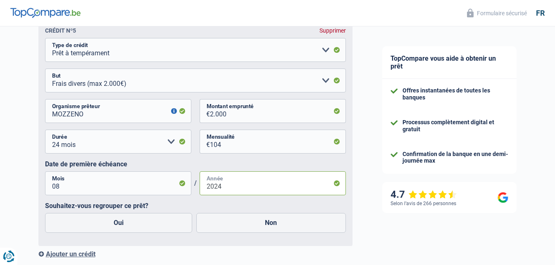
type input "2024"
click at [113, 235] on div "Oui Non" at bounding box center [195, 223] width 305 height 24
click at [114, 233] on label "Oui" at bounding box center [118, 223] width 147 height 20
click at [114, 233] on input "Oui" at bounding box center [118, 223] width 147 height 20
radio input "true"
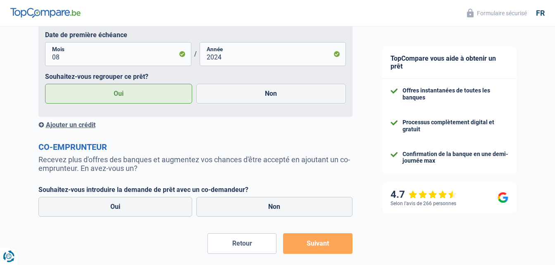
scroll to position [1414, 0]
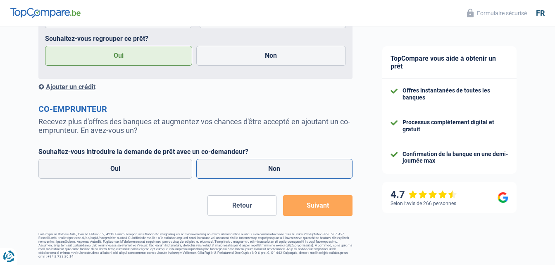
click at [277, 176] on label "Non" at bounding box center [274, 169] width 156 height 20
click at [277, 176] on input "Non" at bounding box center [274, 169] width 156 height 20
radio input "true"
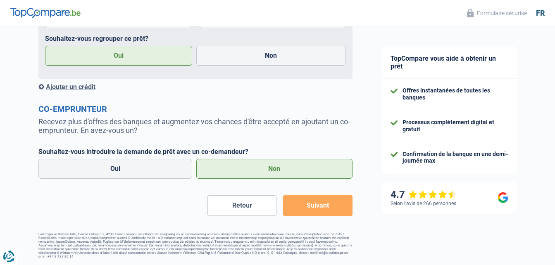
click at [321, 210] on button "Suivant" at bounding box center [317, 205] width 69 height 21
click at [308, 206] on button "Suivant" at bounding box center [317, 205] width 69 height 21
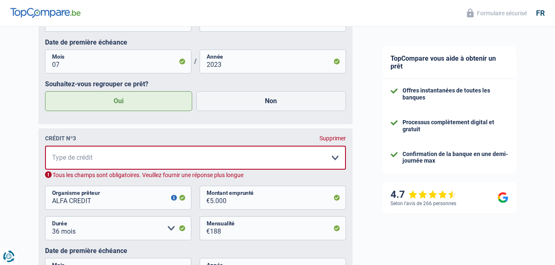
scroll to position [768, 0]
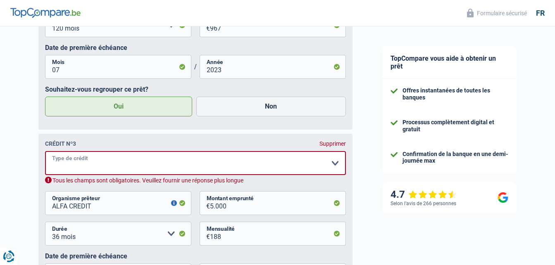
click at [335, 167] on select "Carte ou ouverture de crédit Prêt hypothécaire Vente à tempérament Prêt à tempé…" at bounding box center [195, 163] width 301 height 24
select select "creditConsolidation"
select select
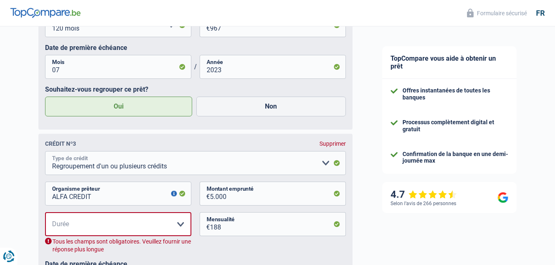
click at [326, 169] on select "Carte ou ouverture de crédit Prêt hypothécaire Vente à tempérament Prêt à tempé…" at bounding box center [195, 163] width 301 height 24
select select "personalLoan"
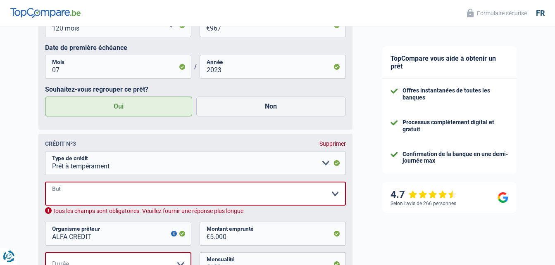
click at [339, 195] on select "Confort maison: meubles, textile, peinture, électroménager, outillage non-profe…" at bounding box center [195, 194] width 301 height 24
select select "miscellaneousCosts"
click at [45, 185] on select "Confort maison: meubles, textile, peinture, électroménager, outillage non-profe…" at bounding box center [195, 194] width 301 height 24
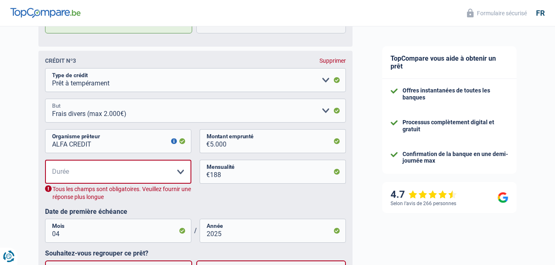
scroll to position [887, 0]
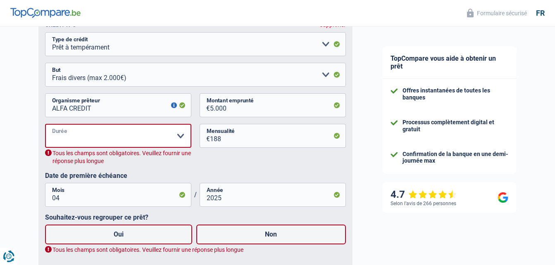
click at [181, 141] on select "12 mois 18 mois 24 mois 30 mois 36 mois Veuillez sélectionner une option" at bounding box center [118, 136] width 146 height 24
click at [45, 127] on select "12 mois 18 mois 24 mois 30 mois 36 mois Veuillez sélectionner une option" at bounding box center [118, 136] width 146 height 24
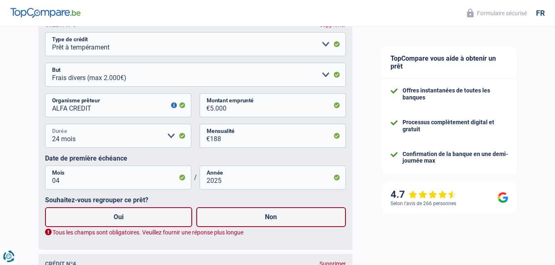
click at [170, 143] on select "12 mois 18 mois 24 mois 30 mois 36 mois Veuillez sélectionner une option" at bounding box center [118, 136] width 146 height 24
select select "36"
click at [45, 127] on select "12 mois 18 mois 24 mois 30 mois 36 mois Veuillez sélectionner une option" at bounding box center [118, 136] width 146 height 24
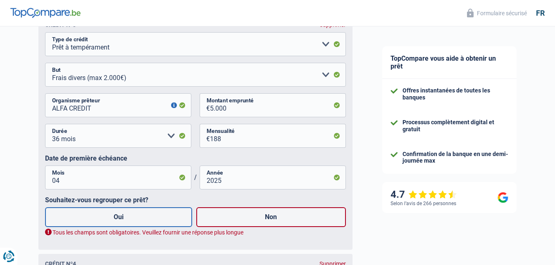
click at [121, 223] on label "Oui" at bounding box center [118, 217] width 147 height 20
click at [121, 223] on input "Oui" at bounding box center [118, 217] width 147 height 20
radio input "true"
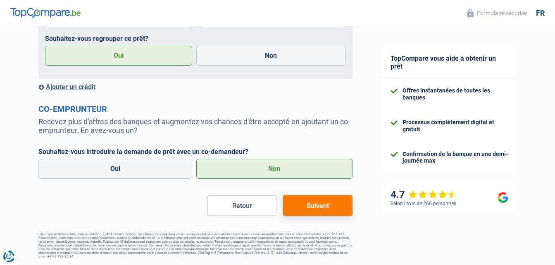
scroll to position [1516, 0]
click at [323, 211] on button "Suivant" at bounding box center [317, 205] width 69 height 21
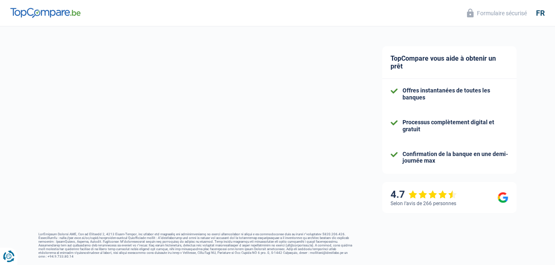
select select "refinancing"
select select "120"
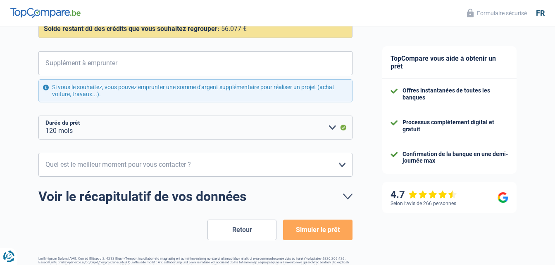
scroll to position [150, 0]
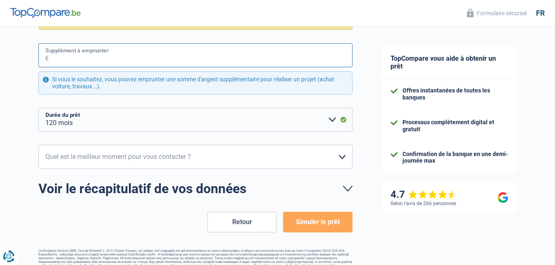
click at [82, 60] on input "Supplément à emprunter" at bounding box center [201, 55] width 304 height 24
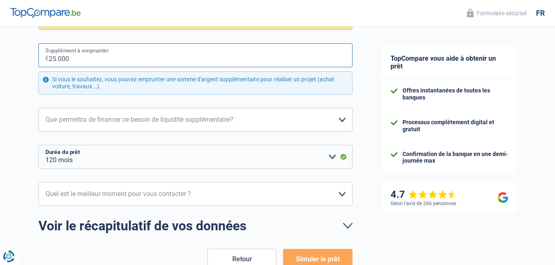
type input "25.000"
click at [338, 193] on select "10h-12h 12h-14h 14h-16h 16h-18h Veuillez sélectionner une option" at bounding box center [195, 194] width 314 height 24
select select "16-18"
click at [38, 183] on select "10h-12h 12h-14h 14h-16h 16h-18h Veuillez sélectionner une option" at bounding box center [195, 194] width 314 height 24
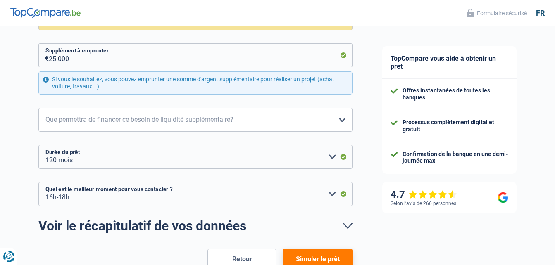
click at [326, 261] on button "Simuler le prêt" at bounding box center [317, 259] width 69 height 21
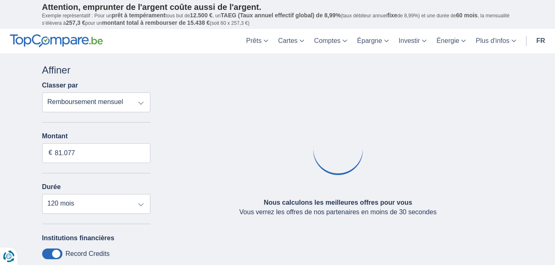
type input "51.000"
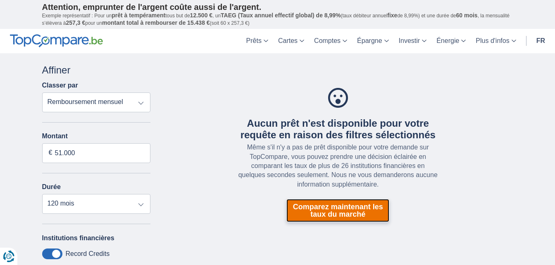
click at [347, 213] on link "Comparez maintenant les taux du marché" at bounding box center [337, 210] width 103 height 23
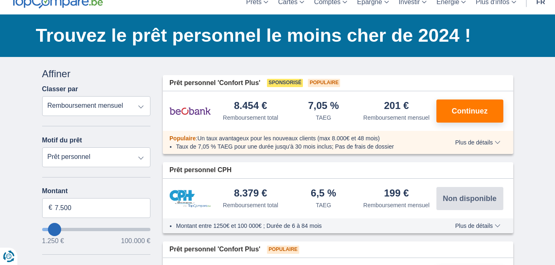
scroll to position [34, 0]
